Goal: Information Seeking & Learning: Learn about a topic

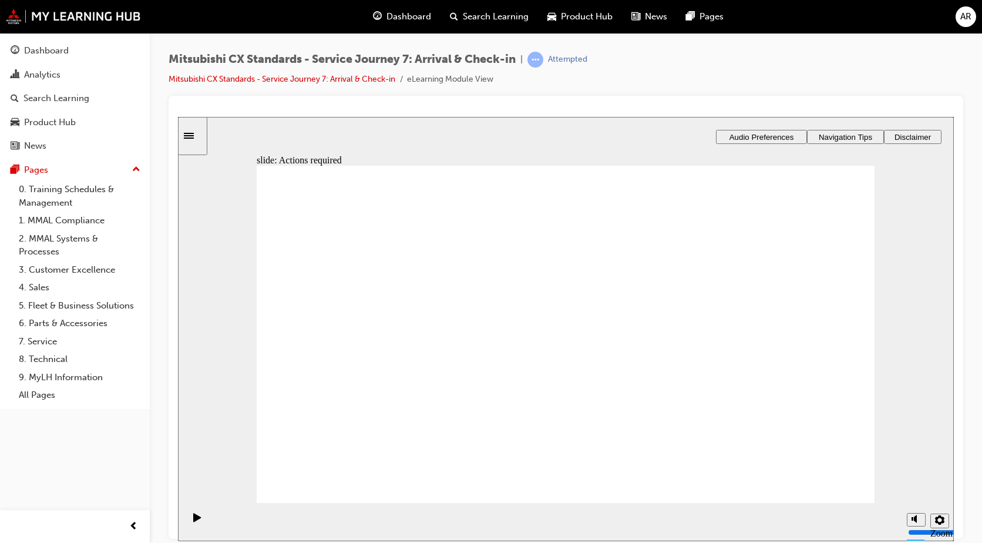
drag, startPoint x: 779, startPoint y: 347, endPoint x: 783, endPoint y: 340, distance: 7.4
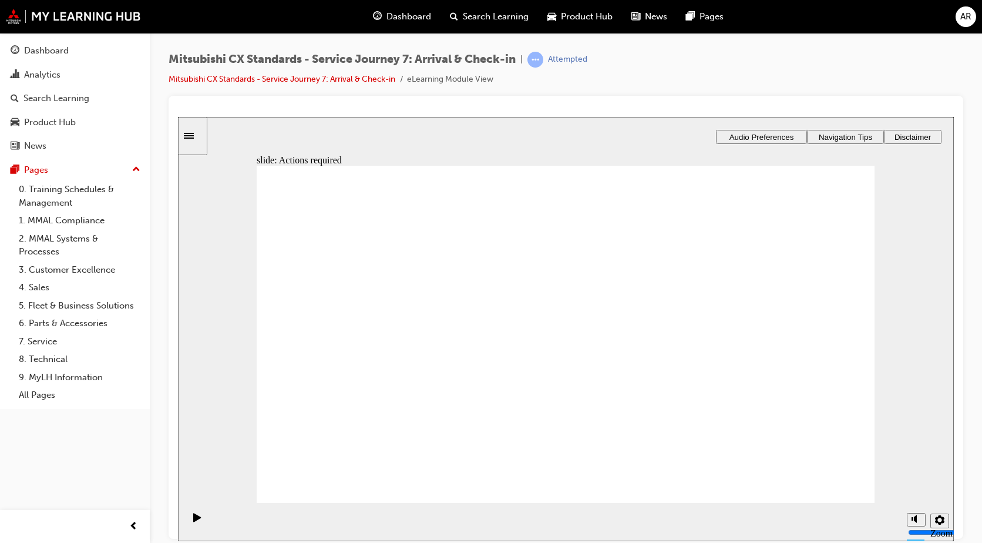
drag, startPoint x: 803, startPoint y: 473, endPoint x: 819, endPoint y: 469, distance: 15.8
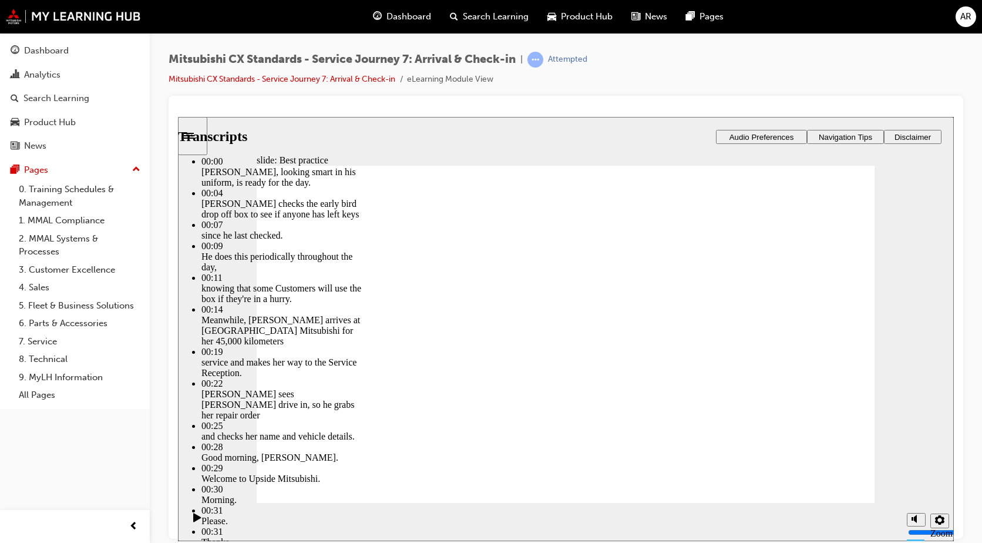
type input "135"
click at [912, 476] on rect "Mute (Ctrl+Alt+M)" at bounding box center [913, 474] width 2 height 4
type input "0"
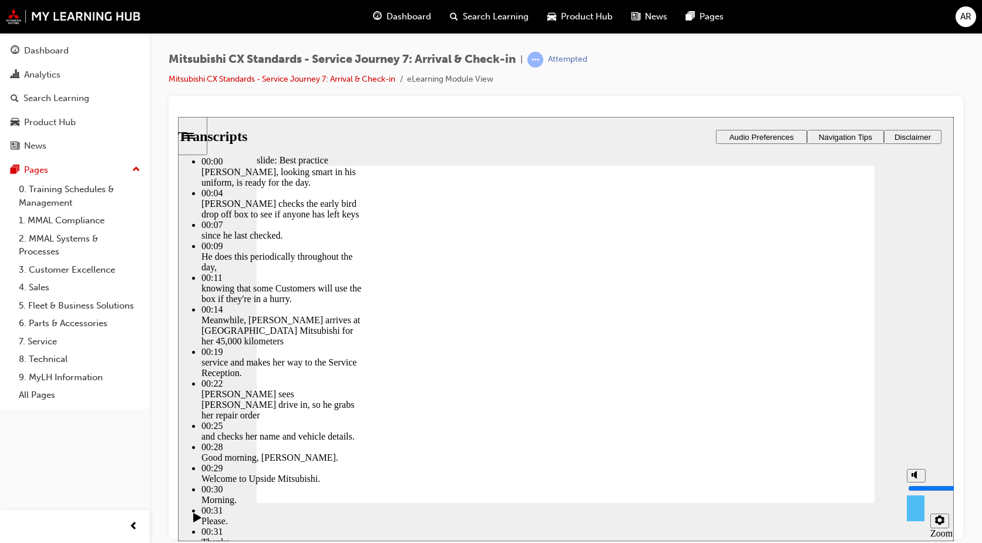
type input "135"
type input "0"
click at [919, 359] on div "slide: Best practice Best practice What does best practice look like for this t…" at bounding box center [566, 328] width 776 height 424
type input "141"
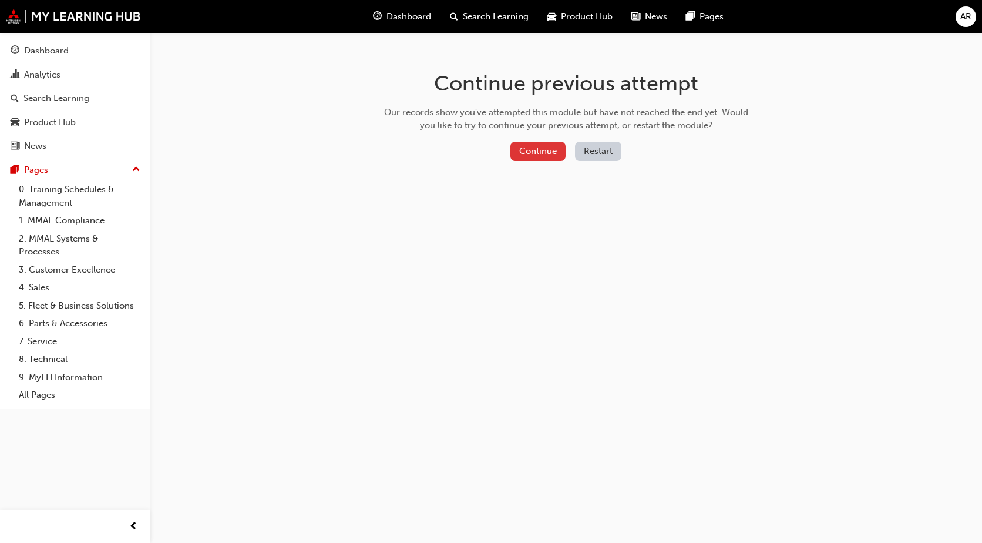
click at [555, 146] on button "Continue" at bounding box center [537, 151] width 55 height 19
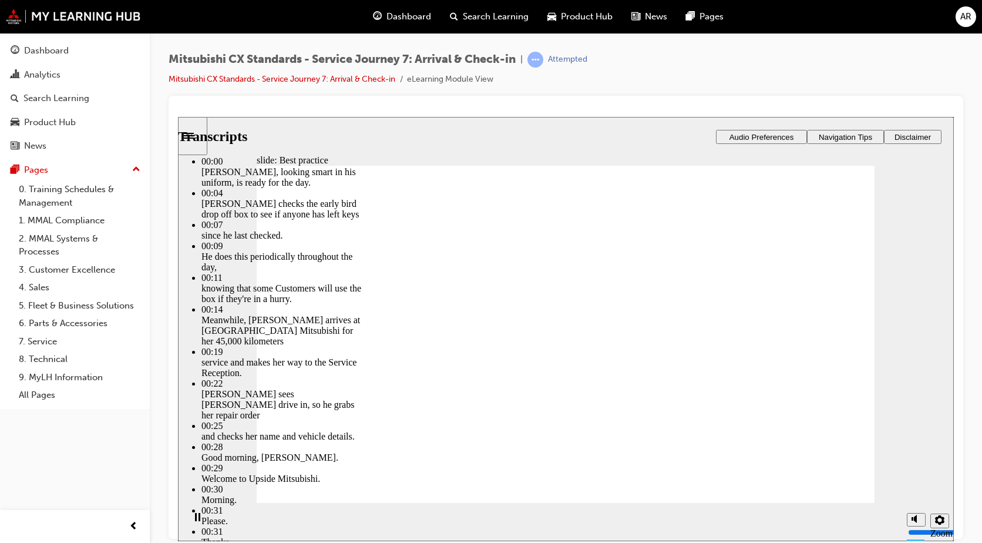
type input "89"
